Goal: Information Seeking & Learning: Learn about a topic

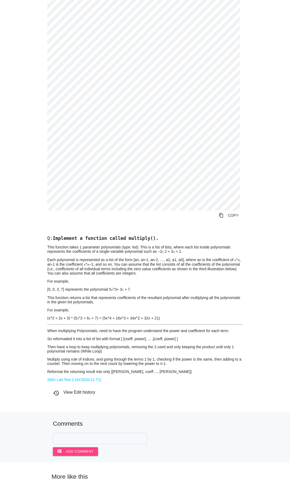
scroll to position [108, 0]
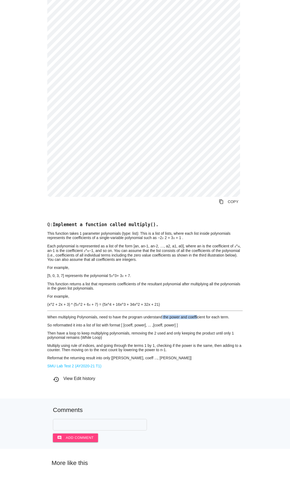
drag, startPoint x: 162, startPoint y: 328, endPoint x: 197, endPoint y: 330, distance: 35.3
click at [197, 319] on p "When multiplying Polynomials, need to have the program understand the power and…" at bounding box center [145, 317] width 196 height 4
drag, startPoint x: 197, startPoint y: 330, endPoint x: 172, endPoint y: 335, distance: 25.8
click at [198, 319] on p "When multiplying Polynomials, need to have the program understand the power and…" at bounding box center [145, 317] width 196 height 4
drag, startPoint x: 79, startPoint y: 339, endPoint x: 98, endPoint y: 340, distance: 18.9
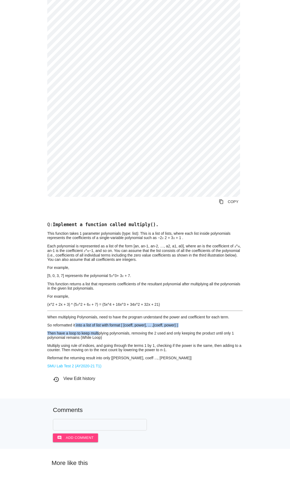
click at [98, 340] on div "Q: Implement a function called multiply(). This function takes 1 parameter poly…" at bounding box center [145, 291] width 196 height 138
drag, startPoint x: 76, startPoint y: 344, endPoint x: 110, endPoint y: 345, distance: 33.6
click at [110, 340] on p "Then have a loop to keep multiplying polynomials, removing the 2 used and only …" at bounding box center [145, 335] width 196 height 9
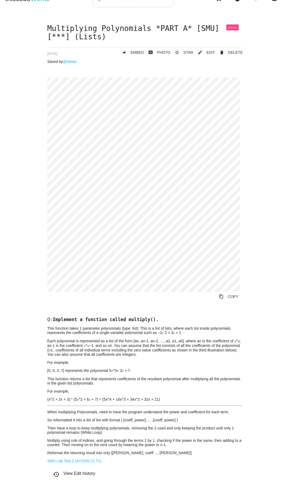
scroll to position [0, 0]
